Goal: Information Seeking & Learning: Learn about a topic

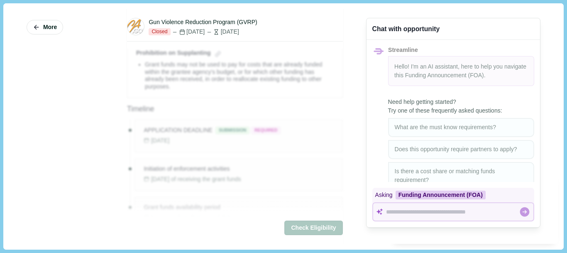
scroll to position [765, 0]
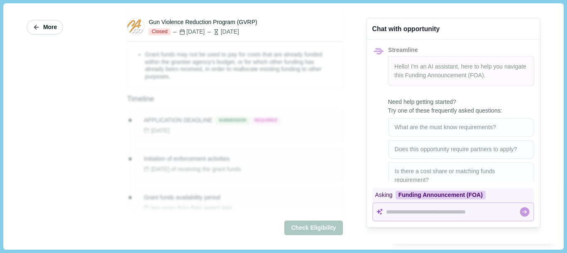
click at [41, 27] on button "More" at bounding box center [45, 27] width 37 height 15
